Goal: Task Accomplishment & Management: Manage account settings

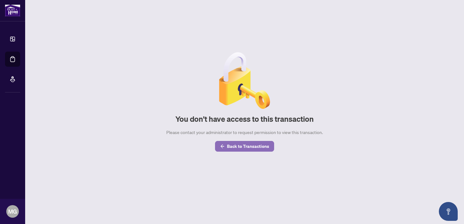
click at [239, 143] on span "Back to Transactions" at bounding box center [248, 146] width 42 height 10
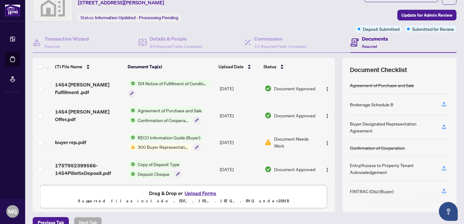
scroll to position [29, 0]
click at [283, 138] on span "Document Needs Work" at bounding box center [295, 142] width 42 height 14
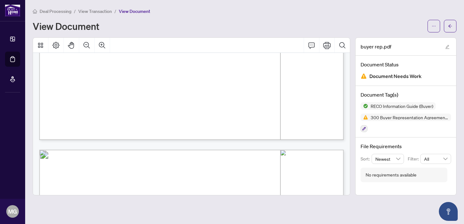
scroll to position [6371, 0]
click at [339, 25] on div "View Document" at bounding box center [228, 26] width 391 height 10
click at [89, 11] on span "View Transaction" at bounding box center [95, 11] width 34 height 6
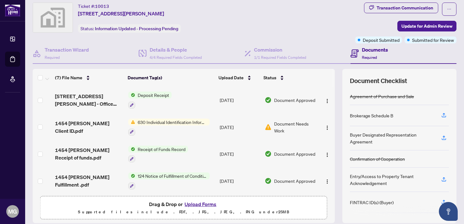
scroll to position [12, 0]
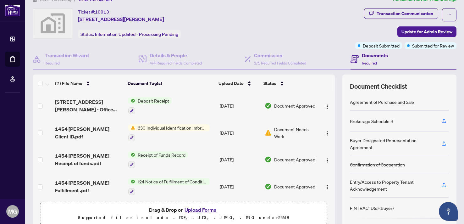
click at [197, 128] on span "630 Individual Identification Information Record" at bounding box center [172, 127] width 75 height 7
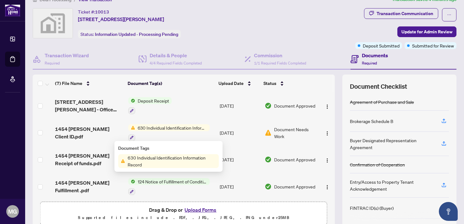
click at [281, 130] on span "Document Needs Work" at bounding box center [295, 133] width 42 height 14
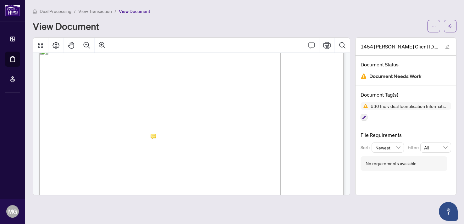
scroll to position [17, 0]
click at [102, 9] on span "View Transaction" at bounding box center [95, 11] width 34 height 6
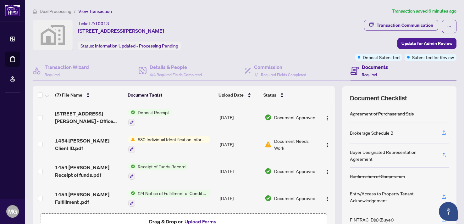
click at [199, 220] on button "Upload Forms" at bounding box center [201, 221] width 36 height 8
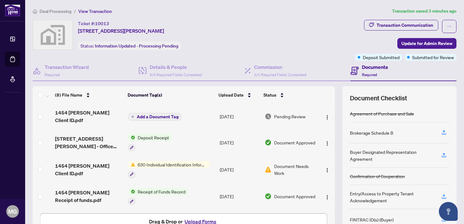
click at [166, 114] on span "Add a Document Tag" at bounding box center [158, 116] width 42 height 4
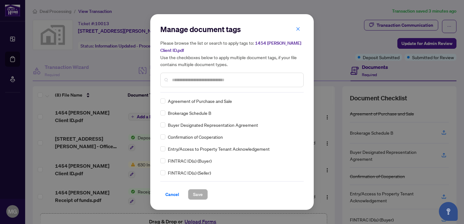
click at [190, 79] on input "text" at bounding box center [235, 79] width 126 height 7
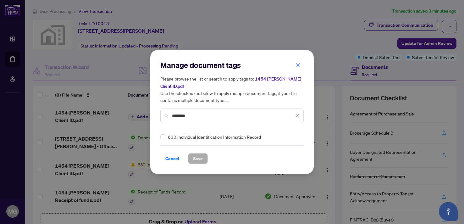
type input "********"
click at [196, 157] on span "Save" at bounding box center [198, 158] width 10 height 10
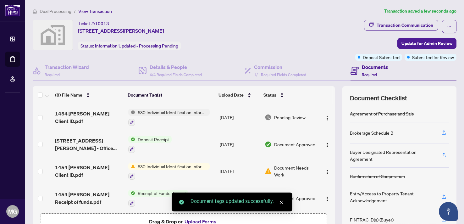
click at [197, 219] on button "Upload Forms" at bounding box center [201, 221] width 36 height 8
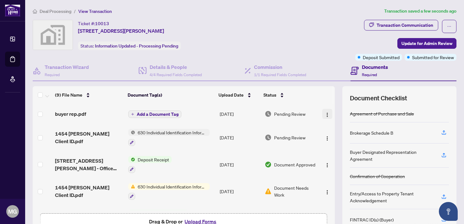
click at [327, 114] on img "button" at bounding box center [327, 114] width 5 height 5
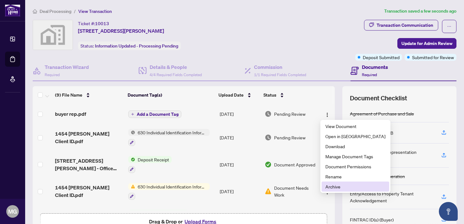
click at [348, 185] on span "Archive" at bounding box center [356, 186] width 60 height 7
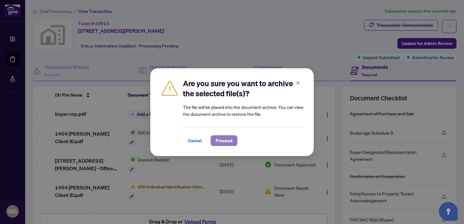
click at [225, 139] on span "Proceed" at bounding box center [224, 141] width 17 height 10
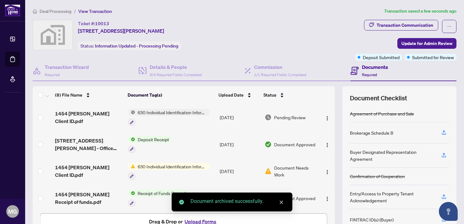
click at [207, 220] on button "Upload Forms" at bounding box center [201, 221] width 36 height 8
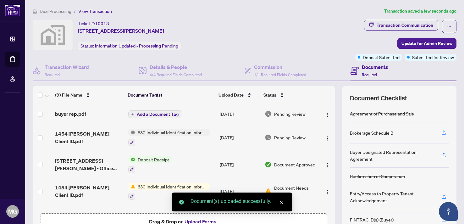
click at [170, 113] on span "Add a Document Tag" at bounding box center [158, 114] width 42 height 4
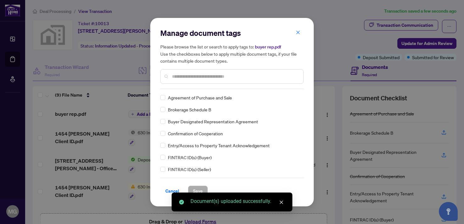
click at [206, 84] on div "Manage document tags Please browse the list or search to apply tags to: buyer r…" at bounding box center [231, 58] width 143 height 61
click at [209, 73] on input "text" at bounding box center [235, 76] width 126 height 7
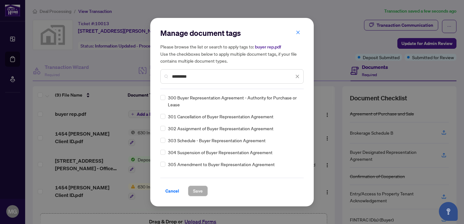
click at [208, 97] on span "300 Buyer Representation Agreement - Authority for Purchase or Lease" at bounding box center [234, 101] width 132 height 14
click at [203, 78] on input "*********" at bounding box center [233, 76] width 122 height 7
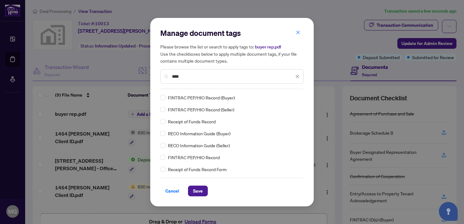
type input "****"
click at [202, 190] on span "Save" at bounding box center [198, 191] width 10 height 10
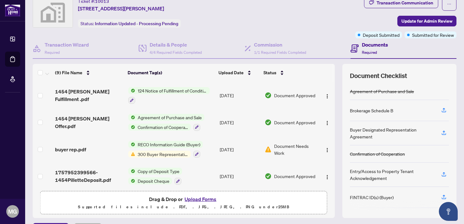
scroll to position [39, 0]
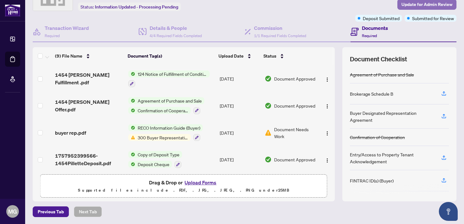
click at [412, 3] on span "Update for Admin Review" at bounding box center [427, 4] width 51 height 10
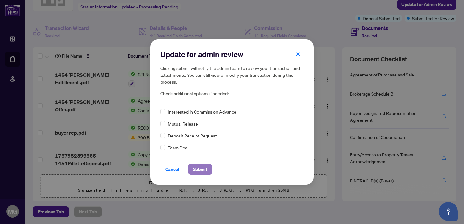
click at [197, 168] on span "Submit" at bounding box center [200, 169] width 14 height 10
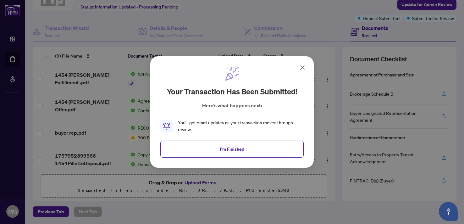
click at [305, 68] on icon at bounding box center [303, 68] width 8 height 8
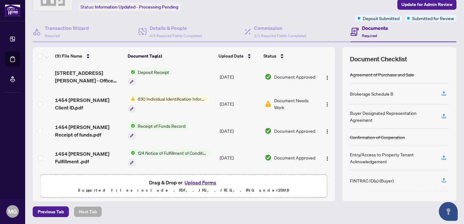
scroll to position [0, 0]
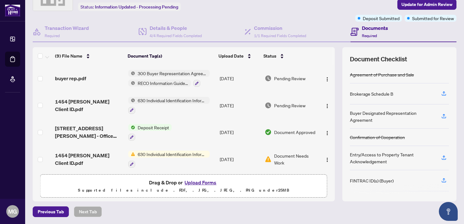
click at [290, 129] on span "Document Approved" at bounding box center [294, 132] width 41 height 7
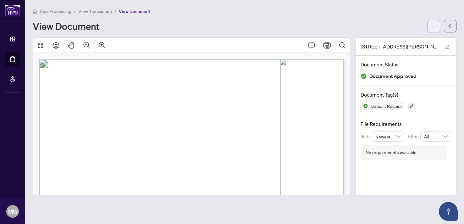
click at [436, 29] on span "button" at bounding box center [434, 26] width 4 height 10
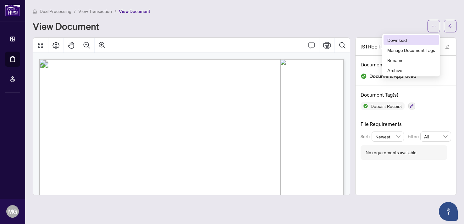
click at [407, 41] on span "Download" at bounding box center [412, 39] width 48 height 7
